Goal: Use online tool/utility: Utilize a website feature to perform a specific function

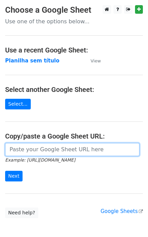
click at [51, 154] on input "url" at bounding box center [72, 149] width 135 height 13
paste input "[URL][DOMAIN_NAME]"
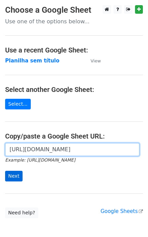
type input "[URL][DOMAIN_NAME]"
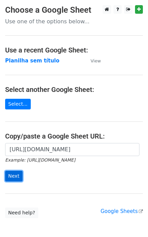
scroll to position [0, 0]
click at [18, 175] on input "Next" at bounding box center [13, 176] width 17 height 11
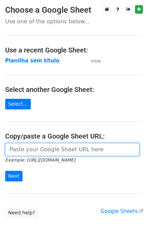
click at [32, 146] on input "url" at bounding box center [72, 149] width 135 height 13
paste input "[URL][DOMAIN_NAME]"
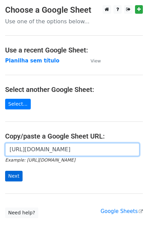
type input "[URL][DOMAIN_NAME]"
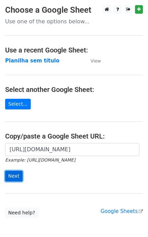
click at [16, 177] on input "Next" at bounding box center [13, 176] width 17 height 11
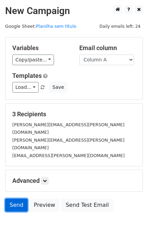
click at [16, 198] on link "Send" at bounding box center [16, 204] width 23 height 13
